Goal: Information Seeking & Learning: Learn about a topic

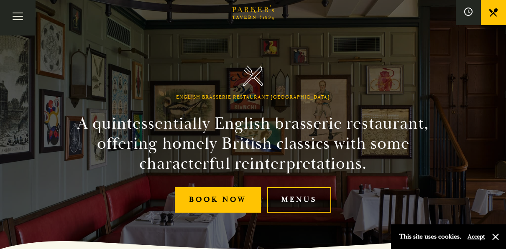
click at [315, 201] on link "Menus" at bounding box center [299, 199] width 64 height 25
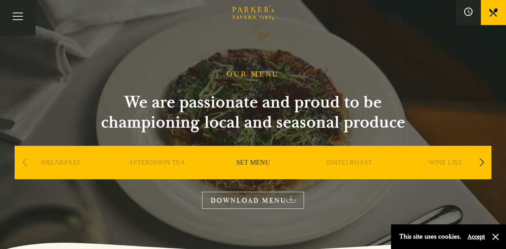
click at [291, 200] on icon at bounding box center [290, 199] width 9 height 7
click at [483, 163] on div "Next slide" at bounding box center [481, 162] width 11 height 18
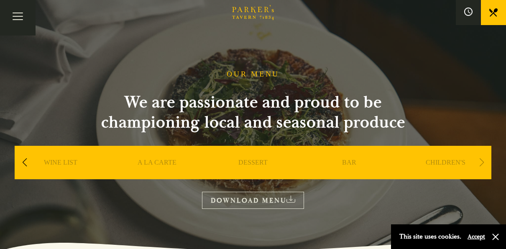
click at [151, 163] on link "A LA CARTE" at bounding box center [156, 174] width 39 height 33
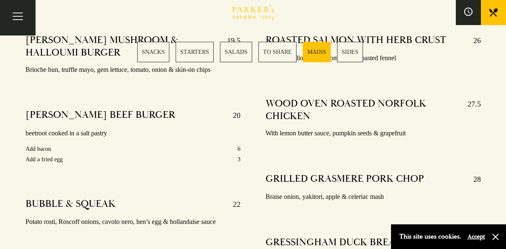
scroll to position [1499, 0]
